Goal: Check status: Check status

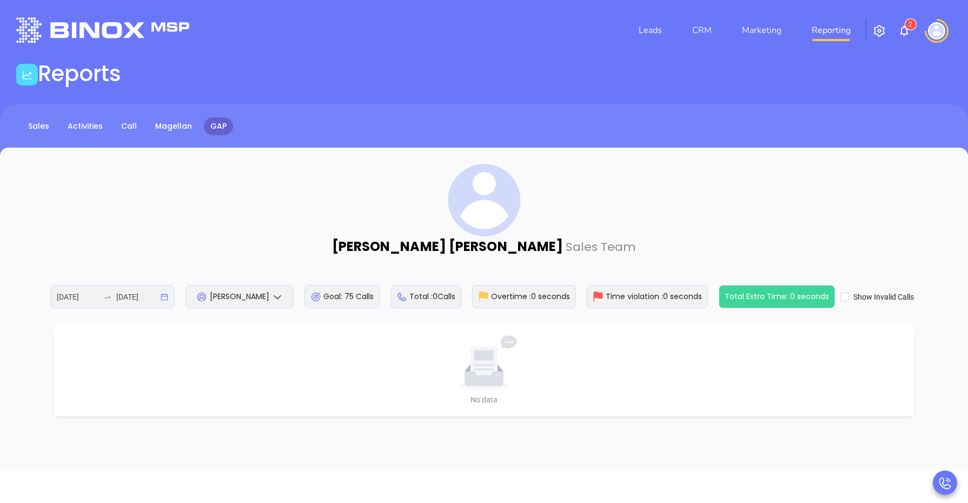
click at [248, 298] on span "[PERSON_NAME]" at bounding box center [240, 296] width 60 height 11
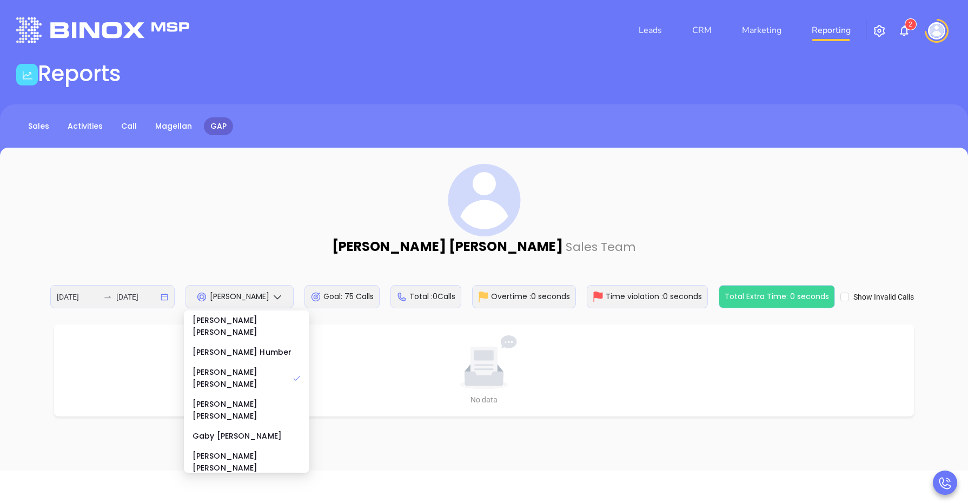
scroll to position [135, 0]
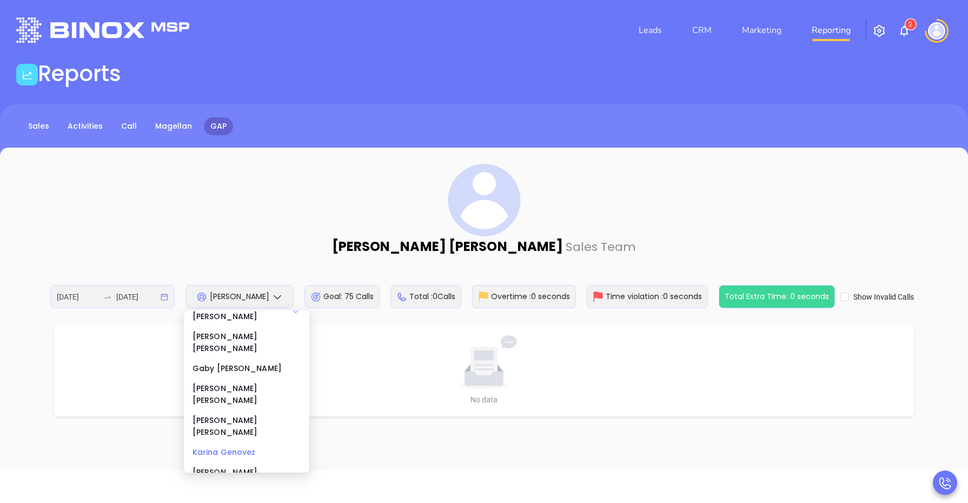
click at [226, 446] on div "[PERSON_NAME]" at bounding box center [247, 452] width 108 height 12
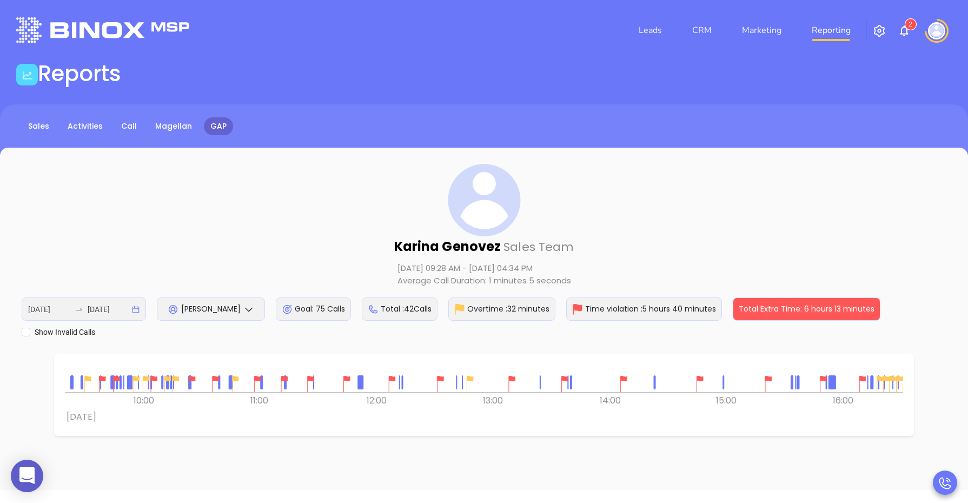
click at [514, 377] on img at bounding box center [512, 384] width 16 height 16
click at [569, 379] on img at bounding box center [565, 384] width 16 height 16
click at [630, 382] on img at bounding box center [624, 384] width 16 height 16
click at [698, 379] on img at bounding box center [700, 384] width 16 height 16
click at [764, 379] on img at bounding box center [769, 384] width 16 height 16
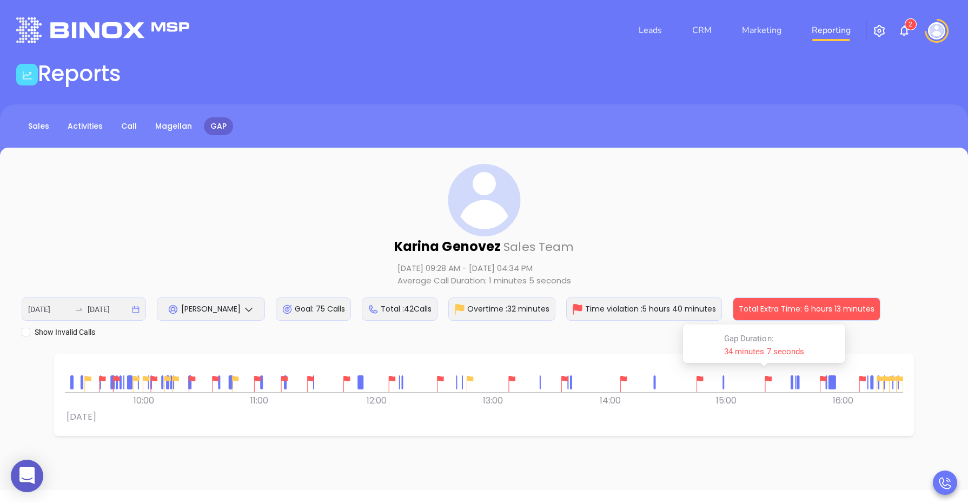
click at [310, 378] on img at bounding box center [310, 384] width 16 height 16
click at [285, 381] on img at bounding box center [284, 384] width 16 height 16
click at [258, 378] on img at bounding box center [257, 384] width 16 height 16
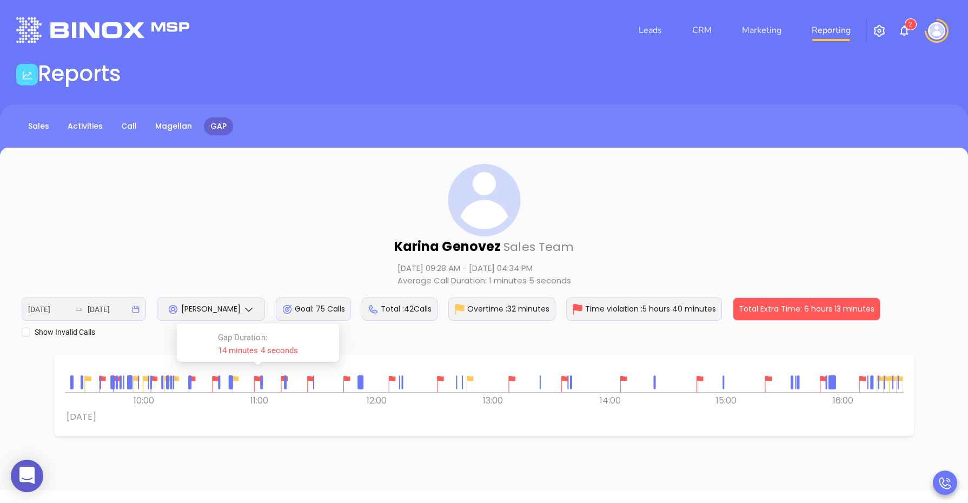
click at [801, 404] on div "0 0 09:00 10:00 11:00 12:00 13:00 14:00 15:00 [DATE] 16:00" at bounding box center [484, 395] width 839 height 60
click at [223, 306] on span "[PERSON_NAME]" at bounding box center [211, 309] width 60 height 11
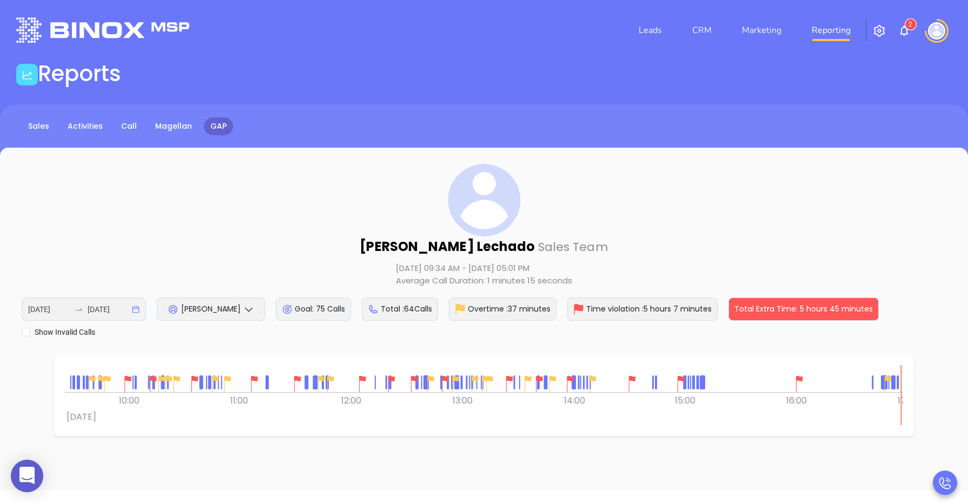
click at [799, 381] on img at bounding box center [800, 384] width 16 height 16
click at [679, 379] on img at bounding box center [681, 384] width 16 height 16
click at [635, 377] on img at bounding box center [632, 384] width 16 height 16
click at [570, 377] on img at bounding box center [571, 384] width 16 height 16
click at [537, 377] on img at bounding box center [539, 384] width 16 height 16
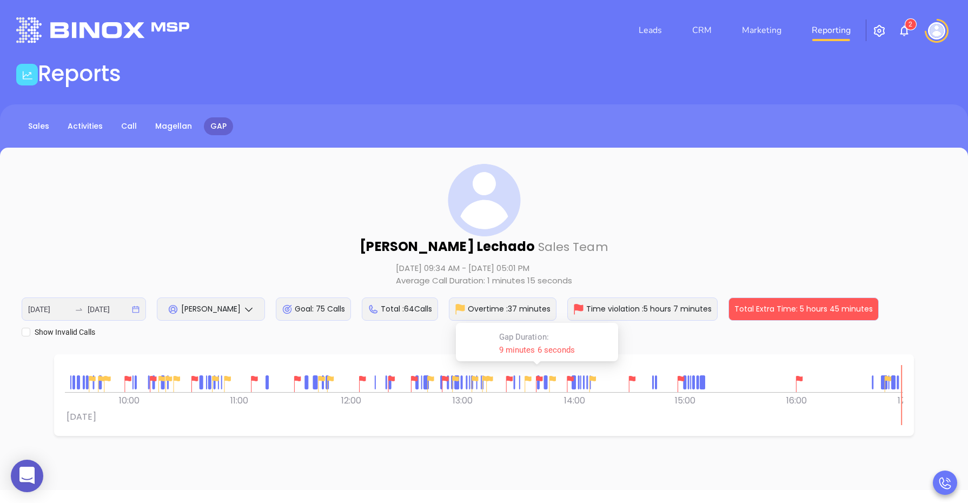
click at [512, 376] on img at bounding box center [510, 384] width 16 height 16
click at [444, 377] on img at bounding box center [445, 384] width 16 height 16
click at [411, 379] on img at bounding box center [414, 384] width 16 height 16
click at [391, 374] on div at bounding box center [392, 384] width 22 height 22
click at [369, 379] on img at bounding box center [362, 384] width 16 height 16
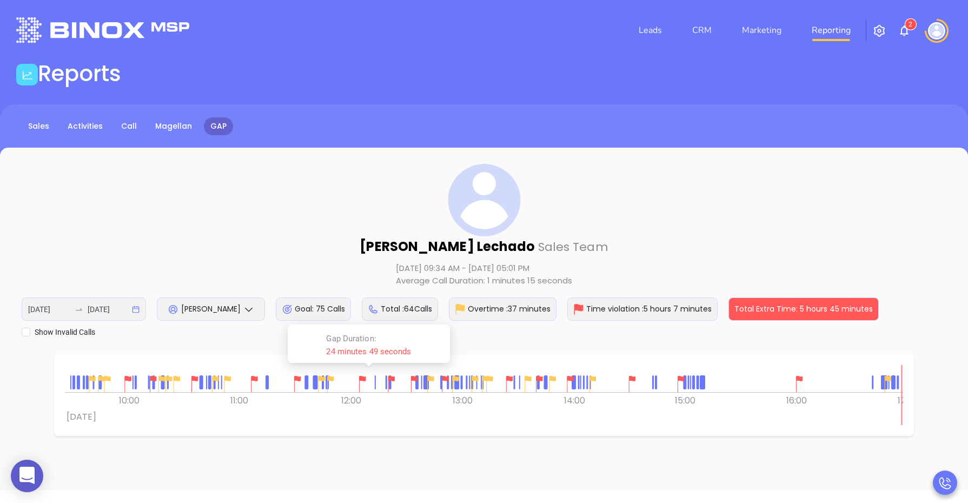
click at [289, 379] on img at bounding box center [297, 384] width 16 height 16
click at [245, 374] on div at bounding box center [254, 384] width 22 height 22
click at [337, 217] on div "[PERSON_NAME] Sales Team [DATE] 09:34 AM - [DATE] 05:01 PM Average Call Duratio…" at bounding box center [484, 251] width 925 height 174
click at [196, 315] on div "[PERSON_NAME]" at bounding box center [211, 309] width 108 height 23
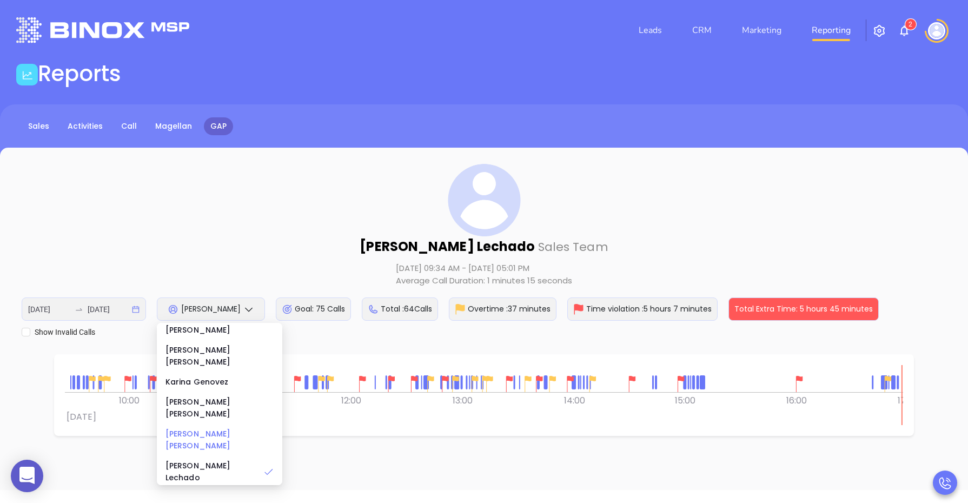
scroll to position [222, 0]
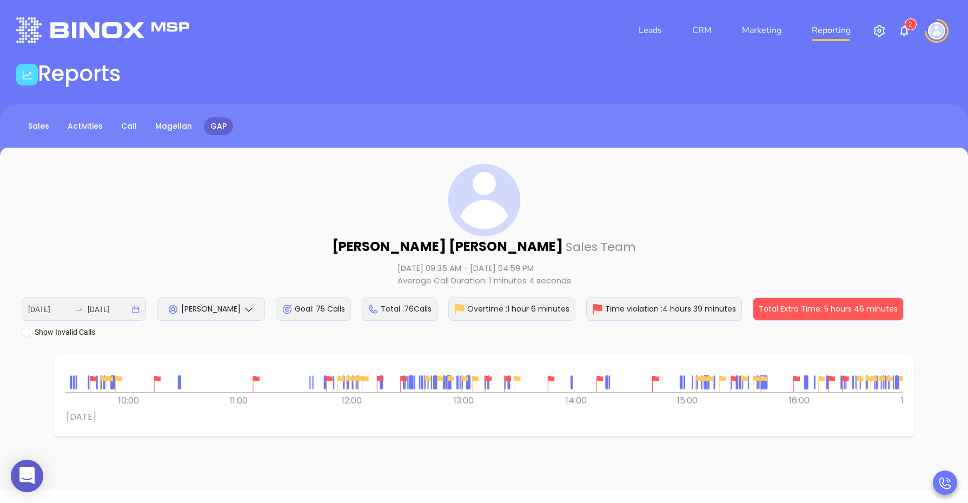
drag, startPoint x: 629, startPoint y: 434, endPoint x: 559, endPoint y: 424, distance: 70.5
click at [559, 424] on div "0 0 09:00 10:00 11:00 12:00 13:00 14:00 15:00 [DATE] 16:00 17:00" at bounding box center [484, 395] width 860 height 82
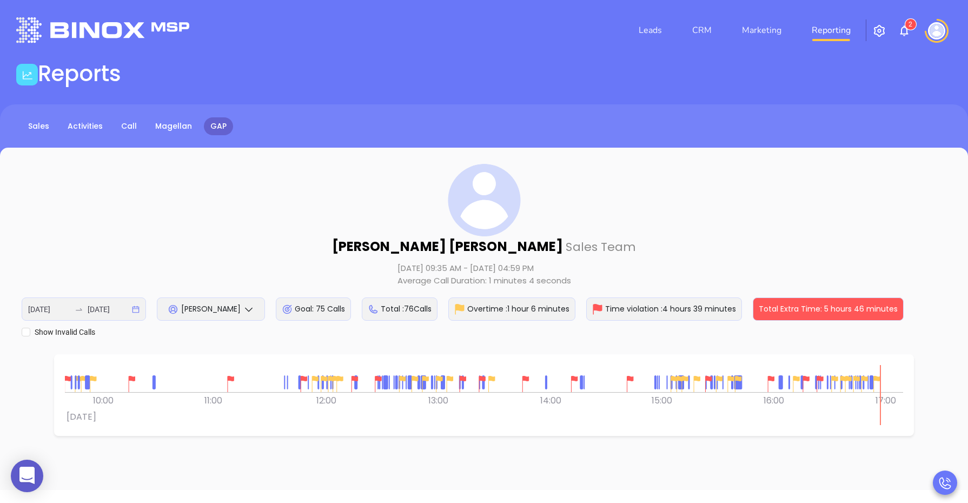
click at [678, 410] on div "0 0 09:00 10:00 11:00 12:00 13:00 14:00 15:00 [DATE] 16:00 17:00" at bounding box center [484, 395] width 839 height 60
click at [630, 379] on img at bounding box center [630, 384] width 16 height 16
click at [572, 378] on img at bounding box center [574, 384] width 16 height 16
click at [527, 376] on img at bounding box center [526, 384] width 16 height 16
click at [479, 377] on img at bounding box center [482, 384] width 16 height 16
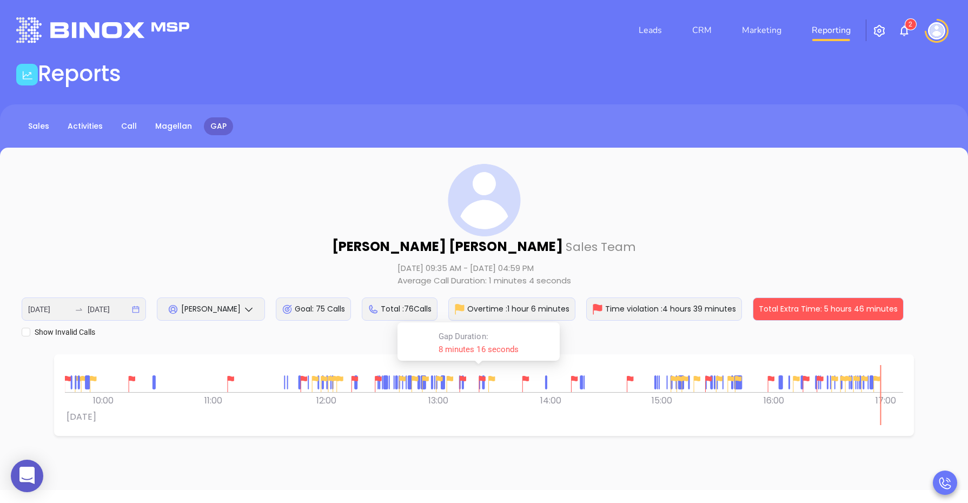
click at [464, 377] on img at bounding box center [463, 384] width 16 height 16
click at [376, 380] on img at bounding box center [378, 384] width 16 height 16
click at [354, 380] on img at bounding box center [355, 384] width 16 height 16
click at [301, 377] on img at bounding box center [304, 384] width 16 height 16
click at [231, 382] on img at bounding box center [231, 384] width 16 height 16
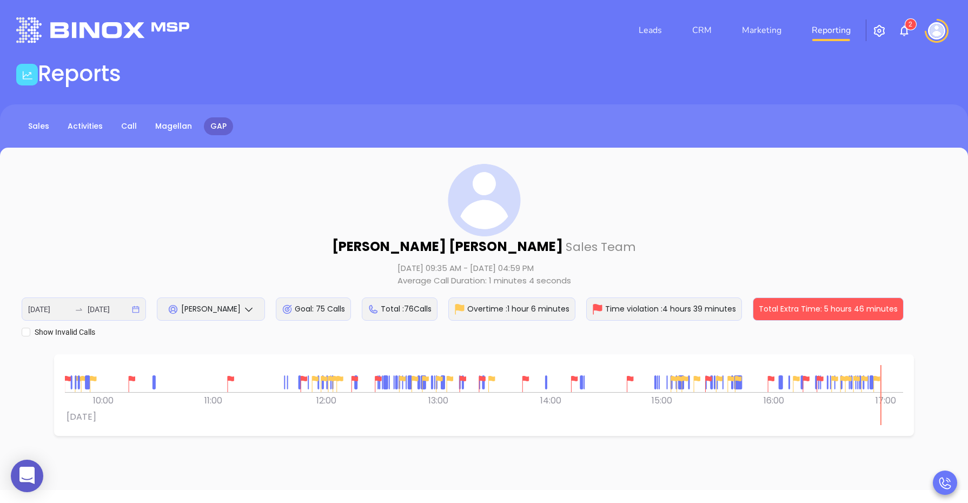
click at [202, 260] on div "[PERSON_NAME] Sales Team [DATE] 09:35 AM - [DATE] 04:59 PM Average Call Duratio…" at bounding box center [484, 251] width 925 height 174
click at [212, 313] on span "[PERSON_NAME]" at bounding box center [211, 309] width 60 height 11
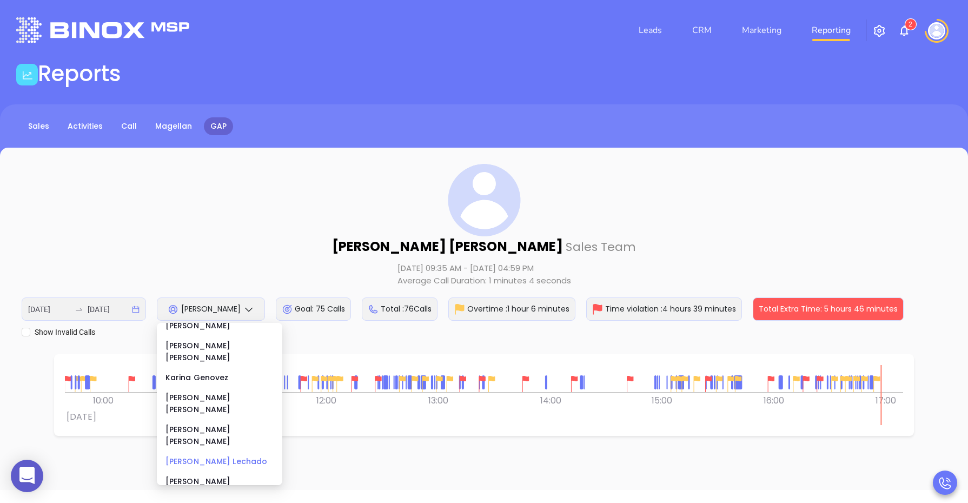
click at [203, 456] on div "[PERSON_NAME]" at bounding box center [220, 462] width 108 height 12
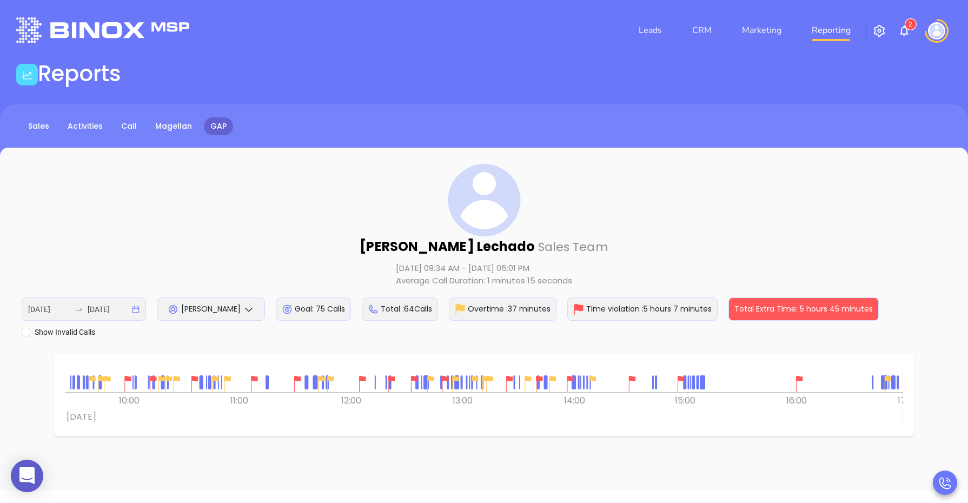
click at [235, 312] on span "[PERSON_NAME]" at bounding box center [211, 309] width 60 height 11
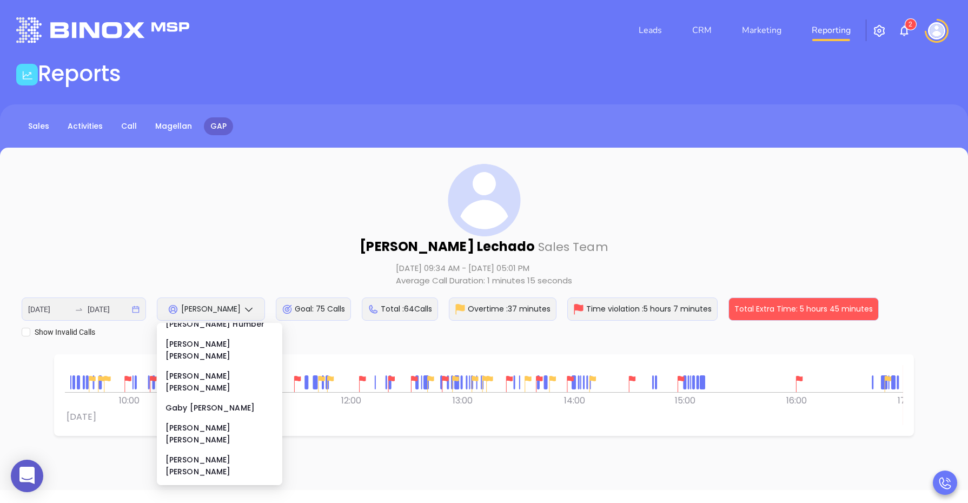
scroll to position [87, 0]
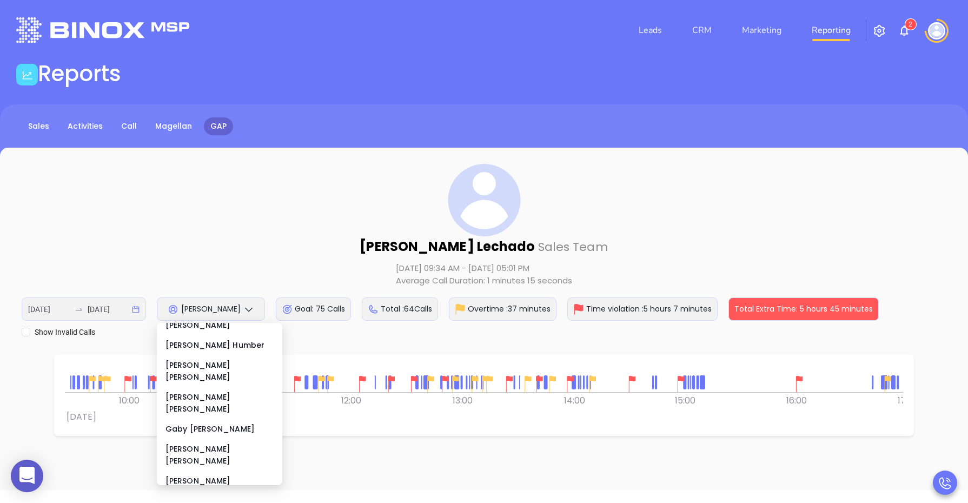
click at [189, 503] on div "[PERSON_NAME]" at bounding box center [220, 513] width 108 height 12
